Goal: Task Accomplishment & Management: Manage account settings

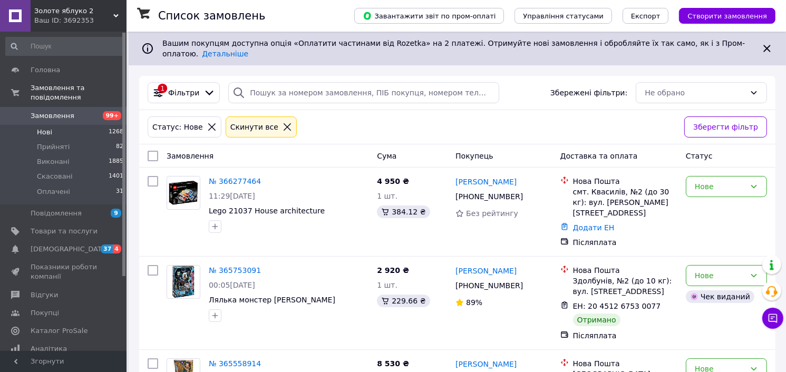
click at [45, 128] on span "Нові" at bounding box center [44, 132] width 15 height 9
click at [59, 187] on span "Оплачені" at bounding box center [53, 191] width 33 height 9
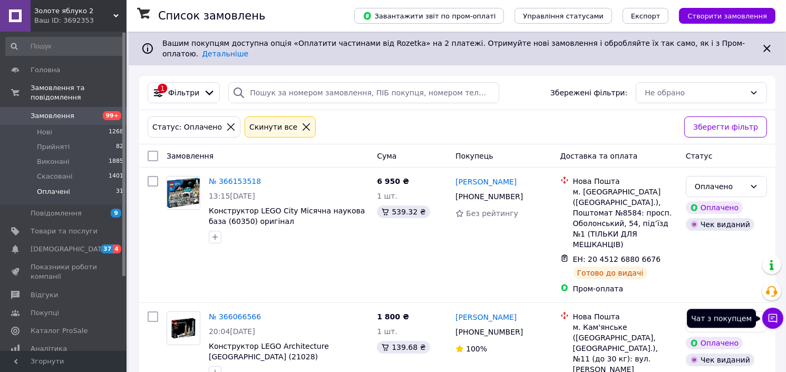
click at [777, 321] on icon at bounding box center [773, 318] width 9 height 9
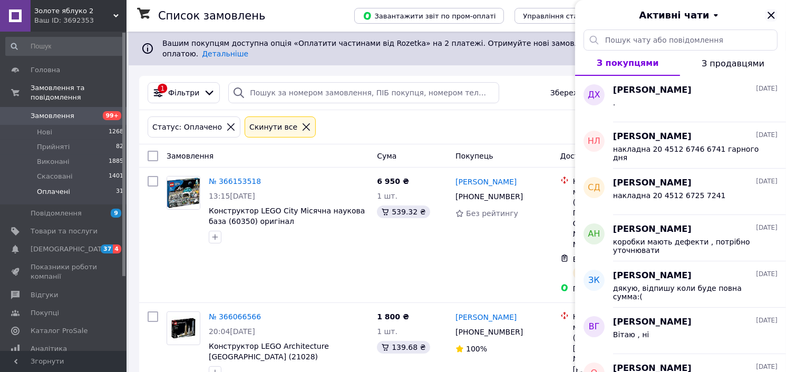
click at [772, 17] on icon "Закрити" at bounding box center [771, 15] width 13 height 13
